Goal: Find specific page/section: Find specific page/section

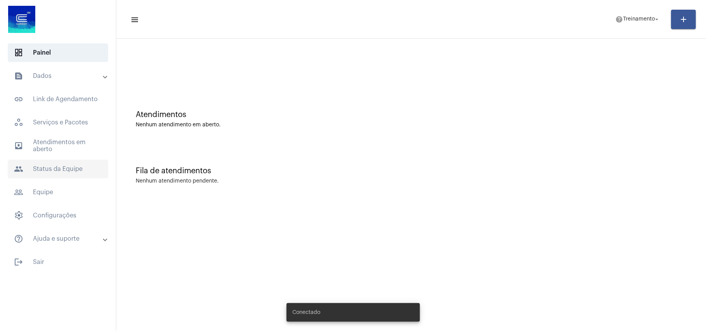
click at [47, 171] on span "people Status da Equipe" at bounding box center [58, 169] width 100 height 19
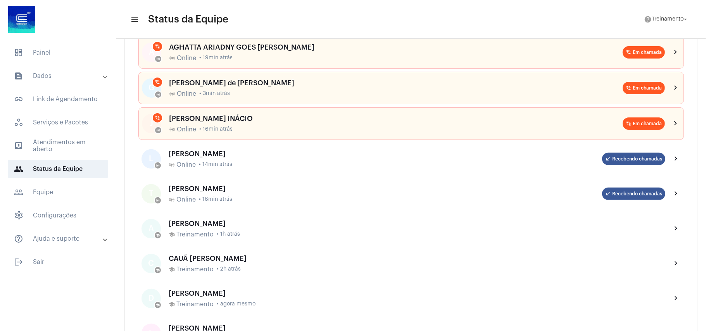
scroll to position [103, 0]
